Goal: Information Seeking & Learning: Learn about a topic

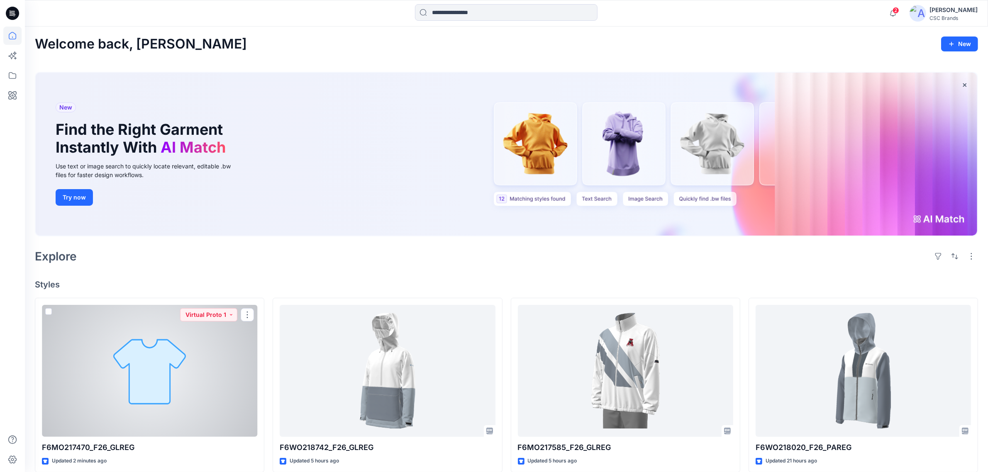
click at [165, 356] on div at bounding box center [149, 371] width 215 height 132
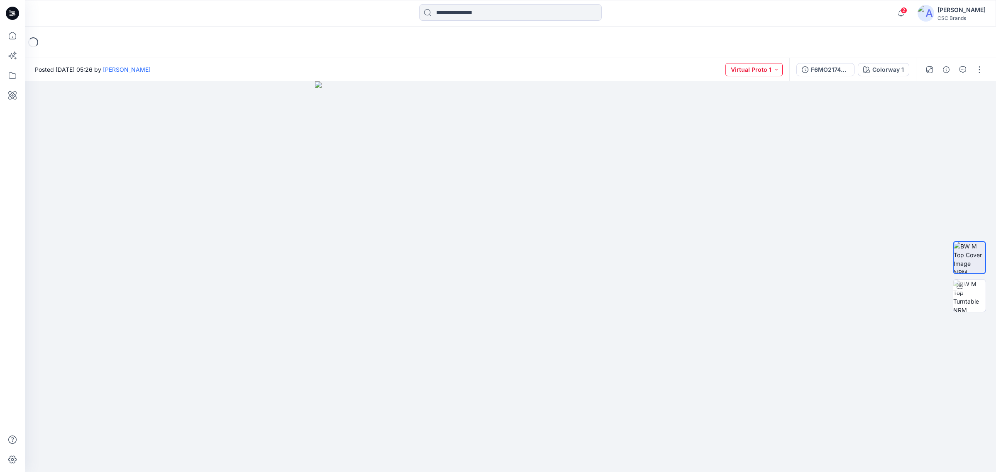
click at [765, 69] on button "Virtual Proto 1" at bounding box center [753, 69] width 57 height 13
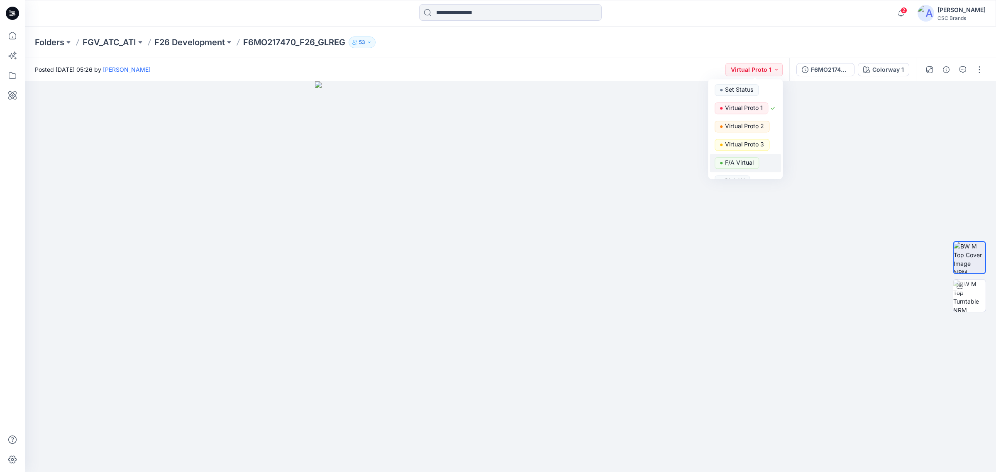
click at [746, 159] on p "F/A Virtual" at bounding box center [739, 162] width 29 height 11
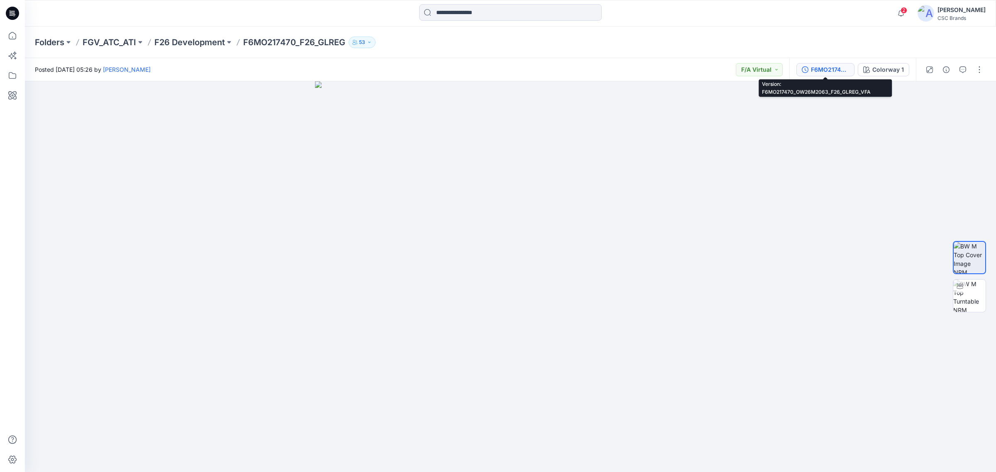
click at [835, 68] on div "F6MO217470_OW26M2063_F26_GLREG_VFA" at bounding box center [830, 69] width 38 height 9
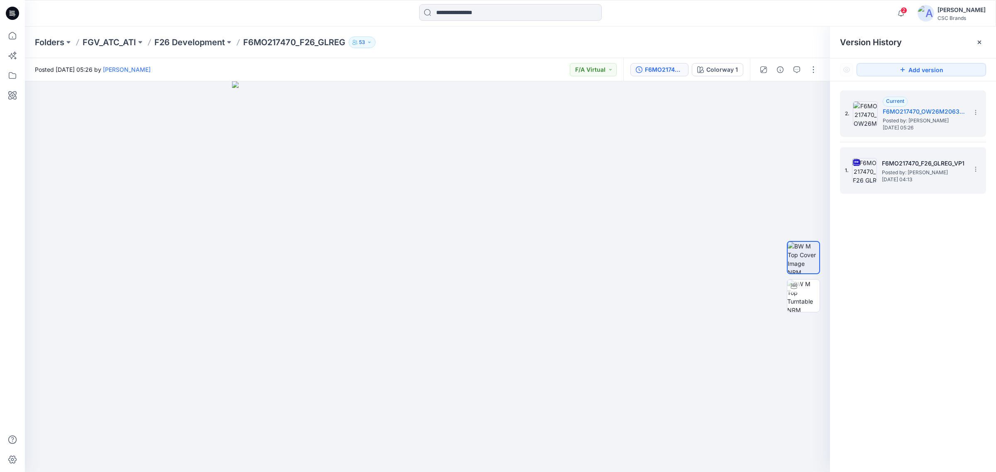
click at [931, 175] on span "Posted by: [PERSON_NAME]" at bounding box center [923, 172] width 83 height 8
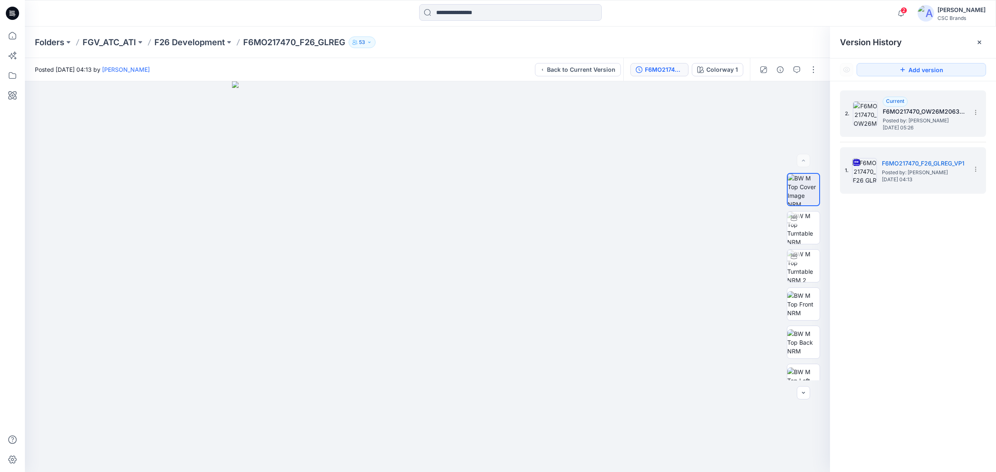
click at [900, 127] on span "[DATE] 05:26" at bounding box center [923, 128] width 83 height 6
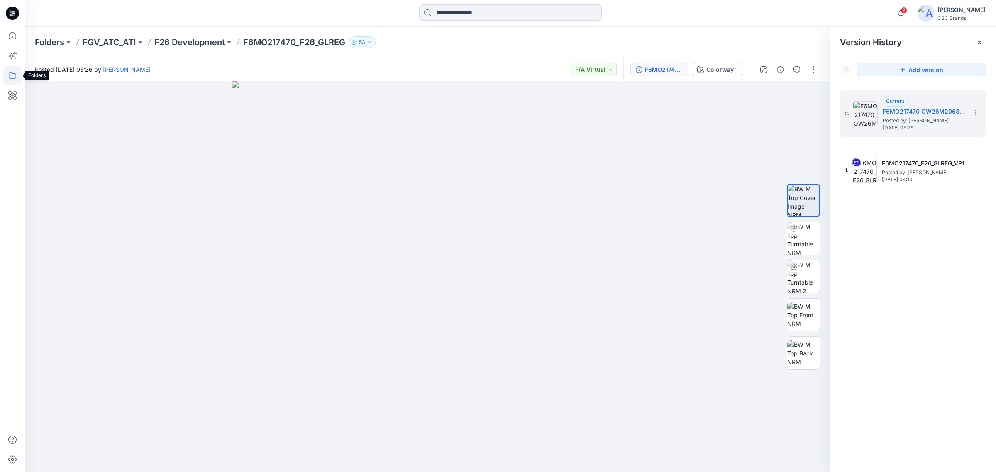
click at [9, 80] on icon at bounding box center [12, 75] width 18 height 18
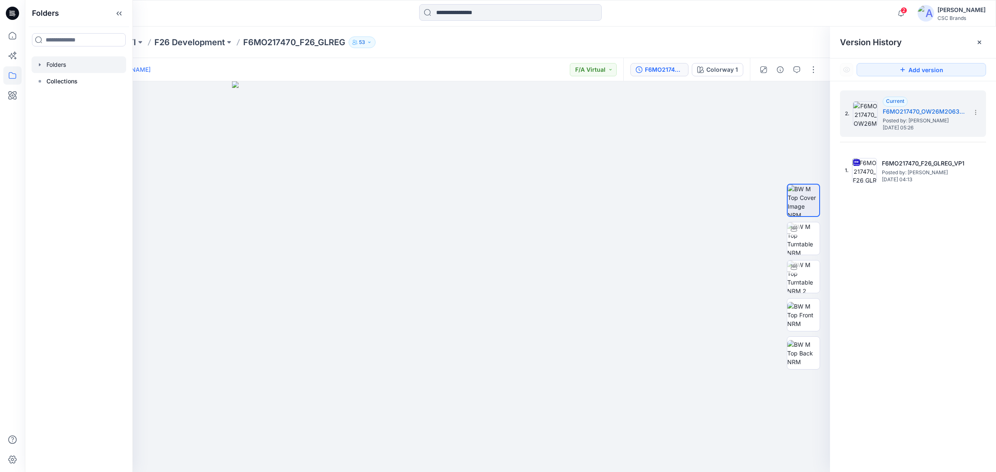
click at [39, 62] on icon "button" at bounding box center [40, 64] width 7 height 7
click at [47, 82] on icon "button" at bounding box center [48, 81] width 7 height 7
click at [88, 117] on p "F26 Development" at bounding box center [87, 115] width 49 height 10
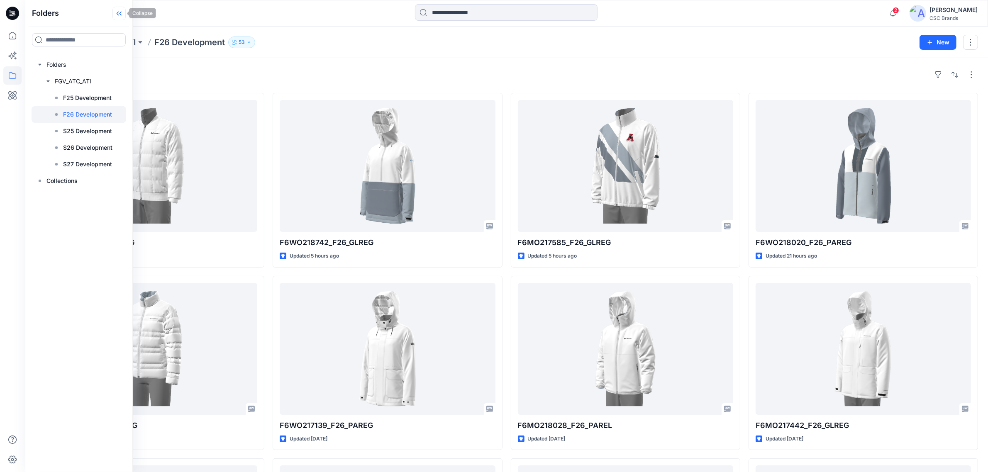
click at [121, 13] on icon at bounding box center [118, 14] width 13 height 14
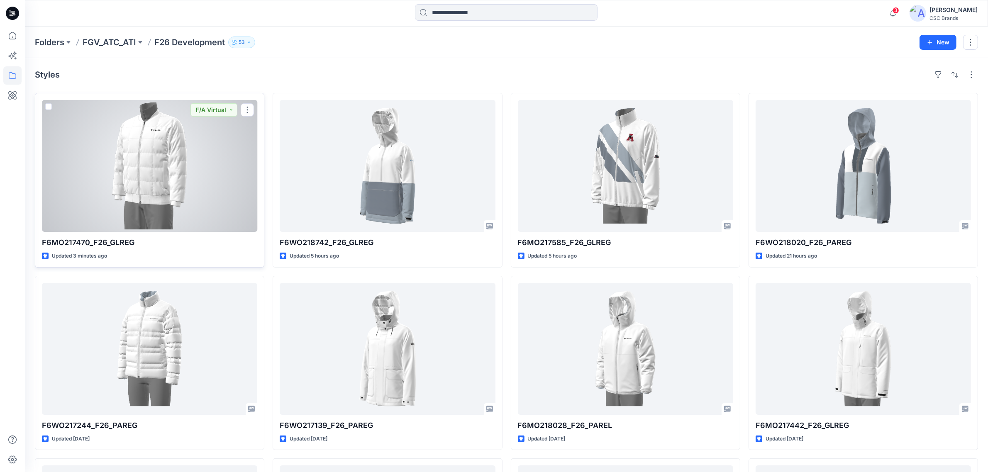
click at [142, 161] on div at bounding box center [149, 166] width 215 height 132
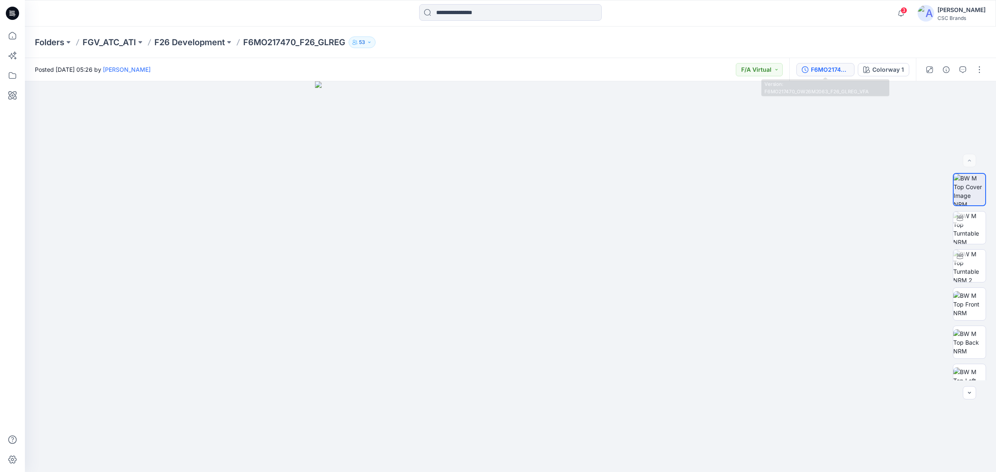
click at [824, 70] on div "F6MO217470_OW26M2063_F26_GLREG_VFA" at bounding box center [830, 69] width 38 height 9
